Goal: Information Seeking & Learning: Check status

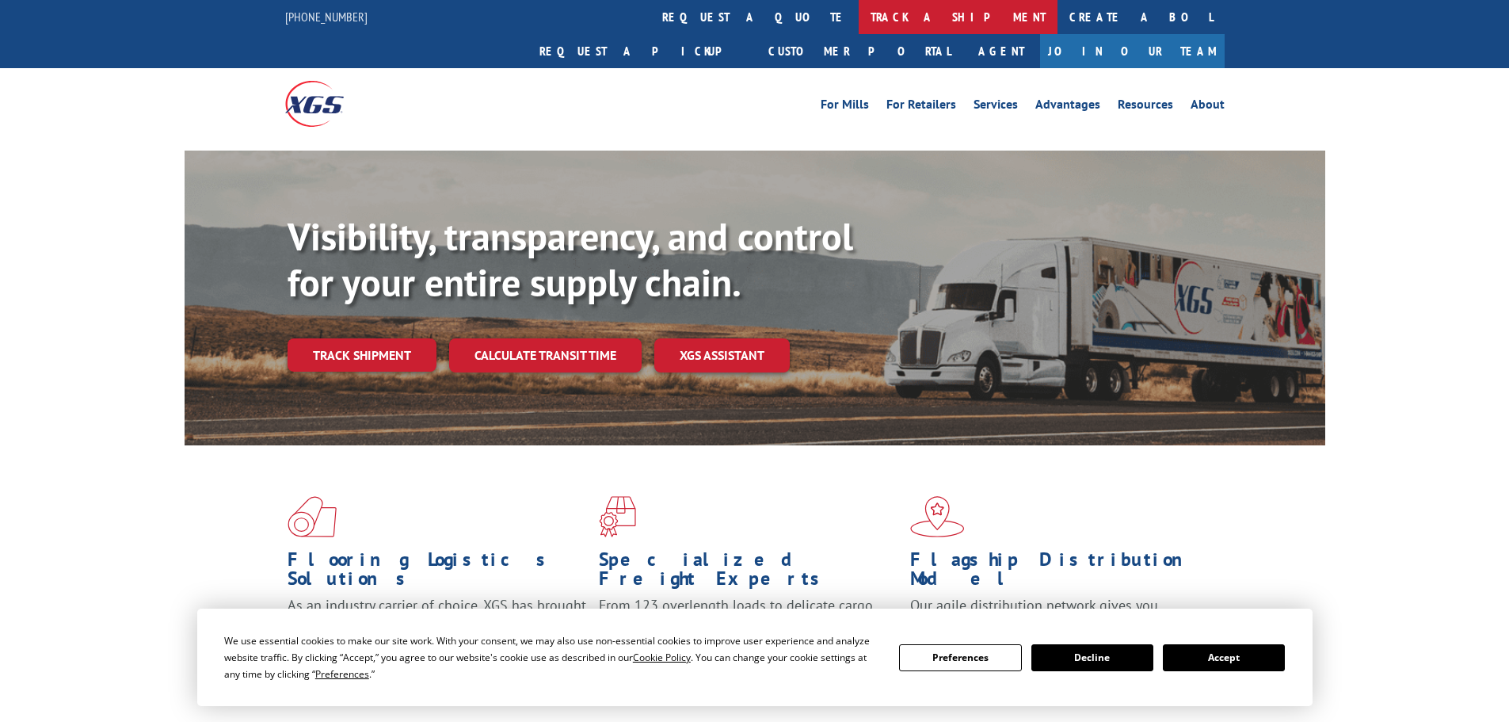
click at [859, 14] on link "track a shipment" at bounding box center [958, 17] width 199 height 34
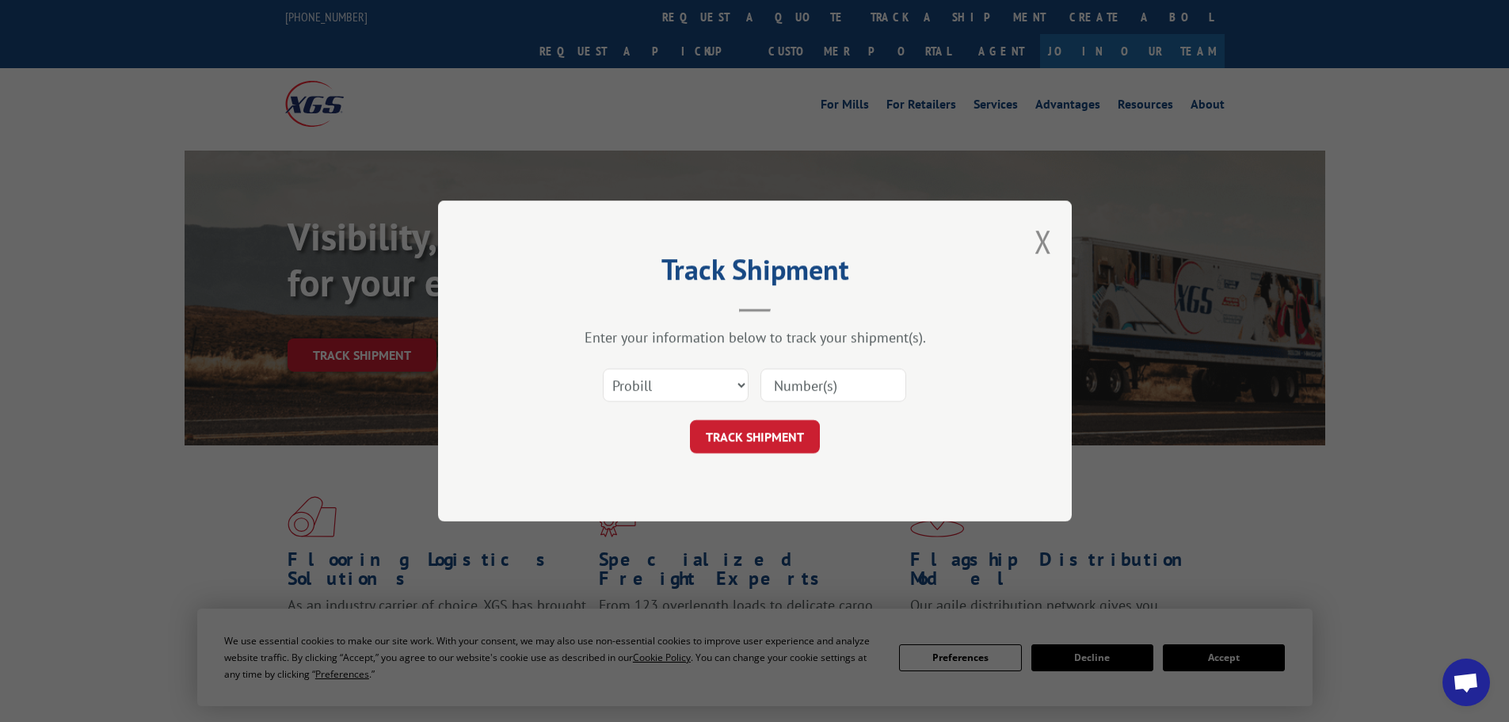
click at [829, 385] on input at bounding box center [834, 384] width 146 height 33
paste input "5974214"
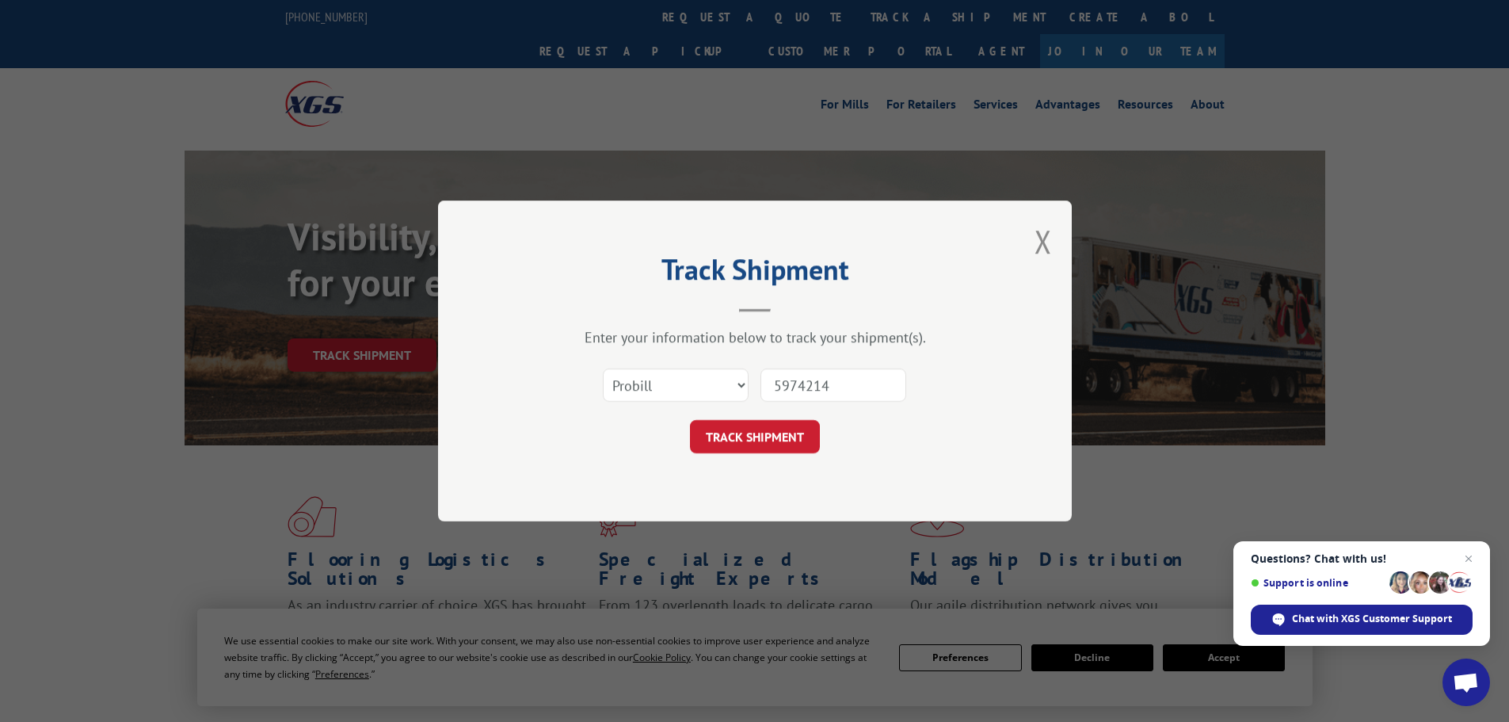
type input "5974214"
click at [688, 390] on select "Select category... Probill BOL PO" at bounding box center [676, 384] width 146 height 33
select select "bol"
click at [603, 368] on select "Select category... Probill BOL PO" at bounding box center [676, 384] width 146 height 33
click at [754, 437] on button "TRACK SHIPMENT" at bounding box center [755, 436] width 130 height 33
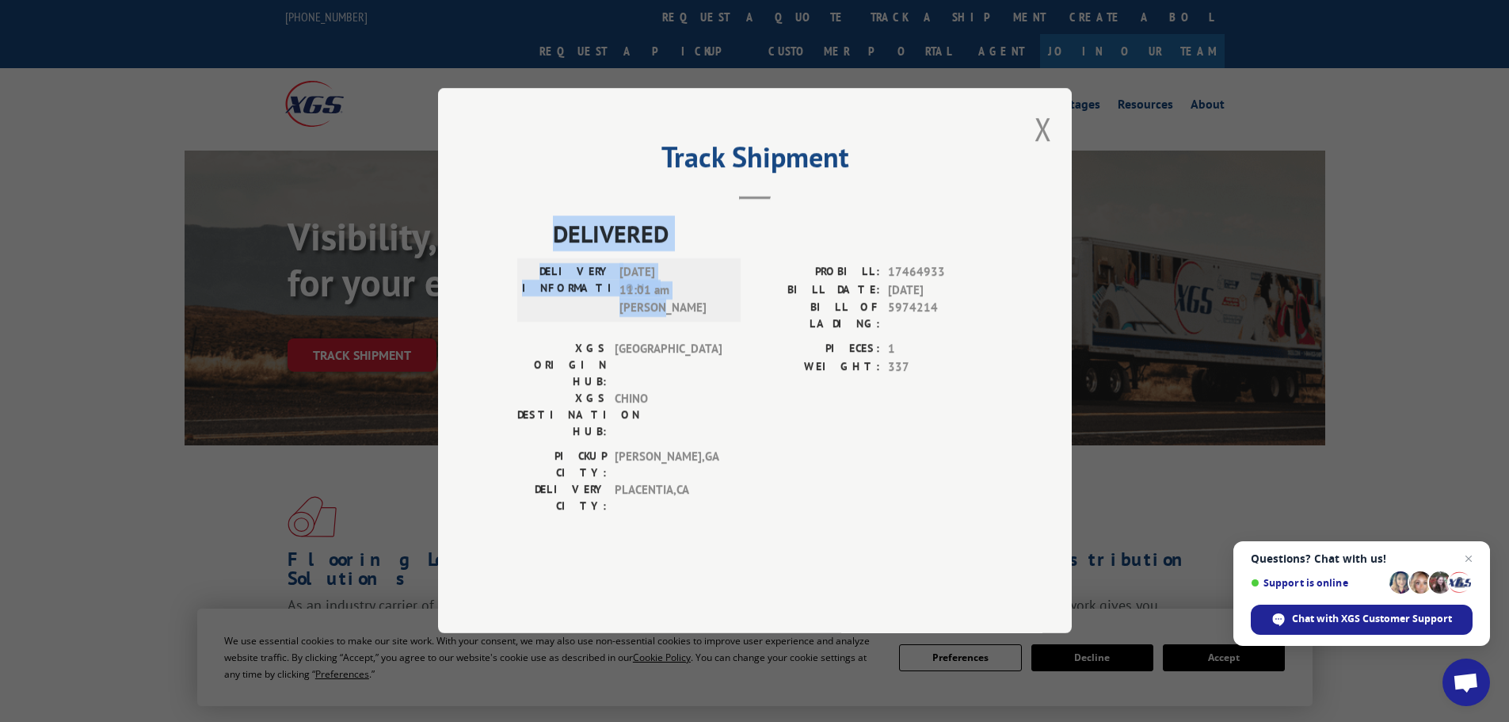
drag, startPoint x: 556, startPoint y: 223, endPoint x: 676, endPoint y: 321, distance: 154.3
click at [676, 321] on div "DELIVERED DELIVERY INFORMATION: [DATE] 11:01 am [PERSON_NAME]: 17464933 BILL DA…" at bounding box center [754, 369] width 475 height 307
copy div "DELIVERED DELIVERY INFORMATION: [DATE] 11:01 am [PERSON_NAME]"
